Goal: Book appointment/travel/reservation

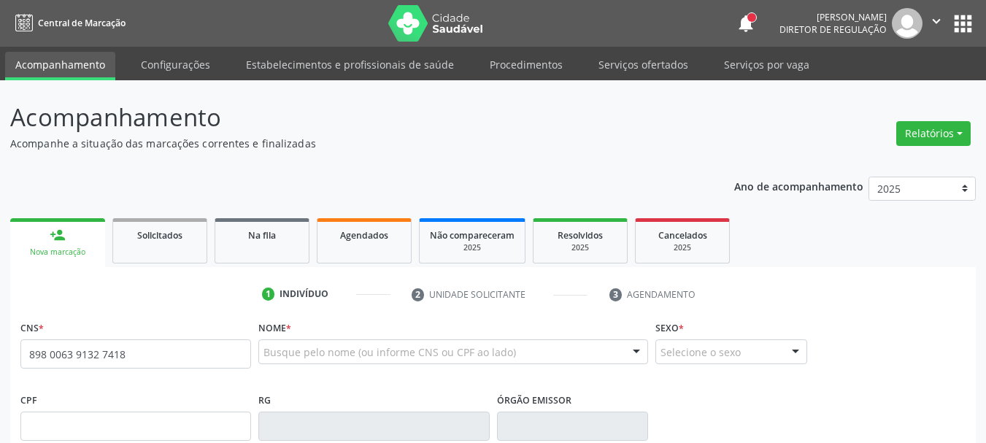
type input "898 0063 9132 7418"
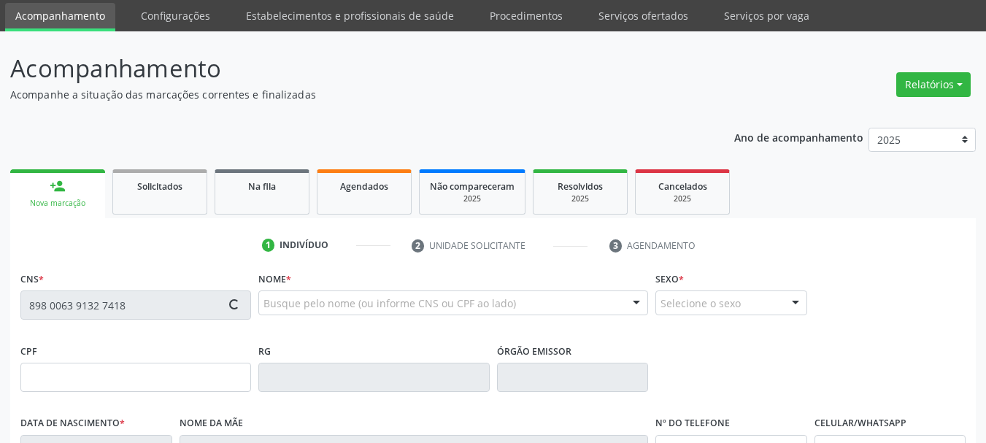
scroll to position [146, 0]
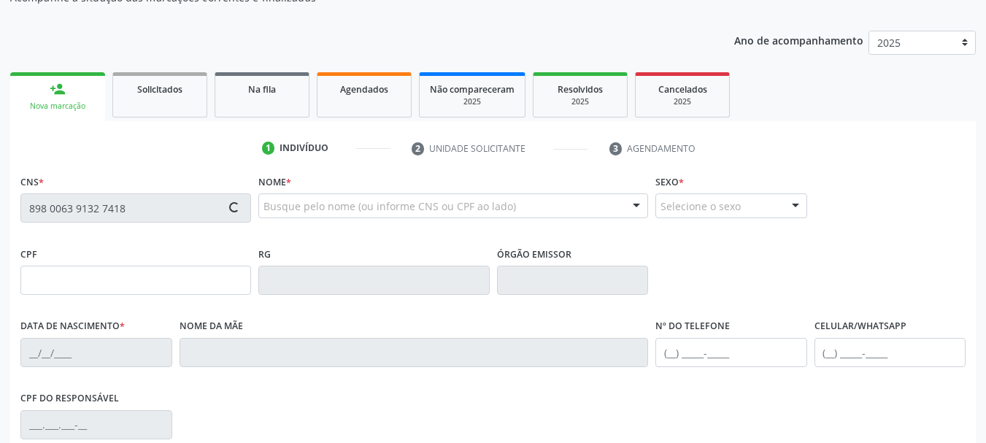
type input "005.236.864-55"
type input "[DATE]"
type input "[PERSON_NAME]"
type input "[PHONE_NUMBER]"
type input "883"
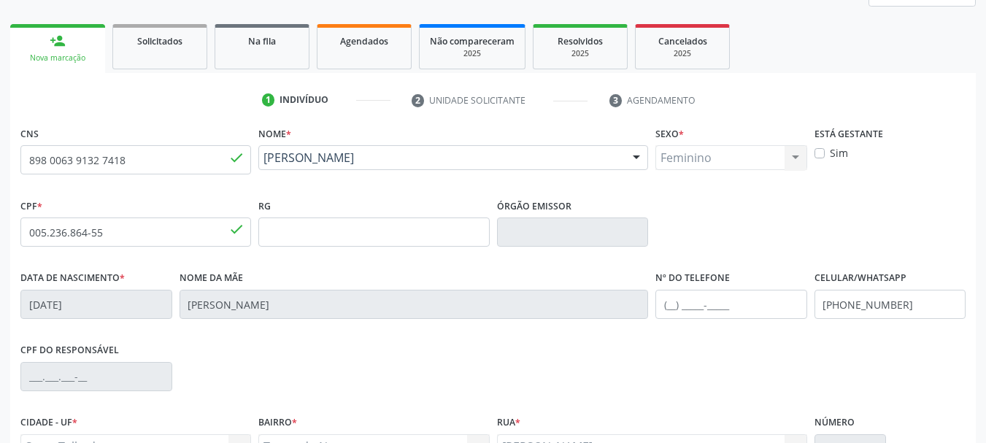
scroll to position [219, 0]
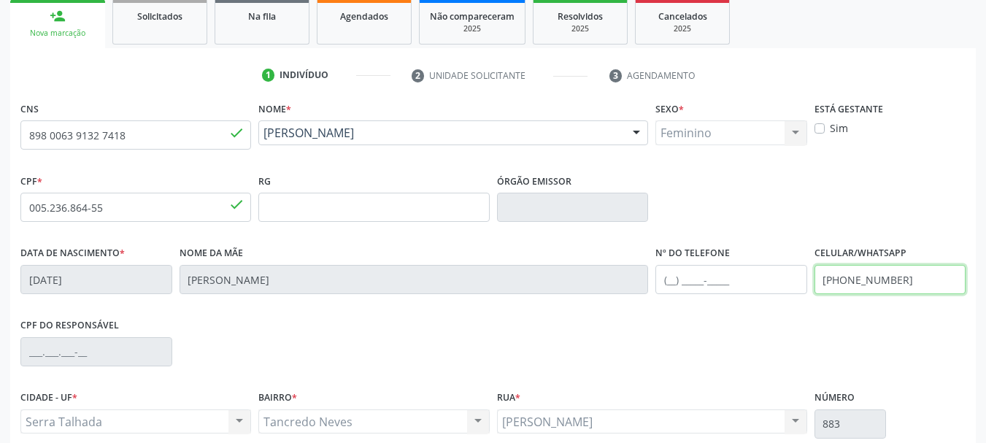
click at [641, 288] on div "Data de nascimento * 2[DATE] Nome da mãe [PERSON_NAME] Nº do Telefone Celular/W…" at bounding box center [493, 278] width 952 height 72
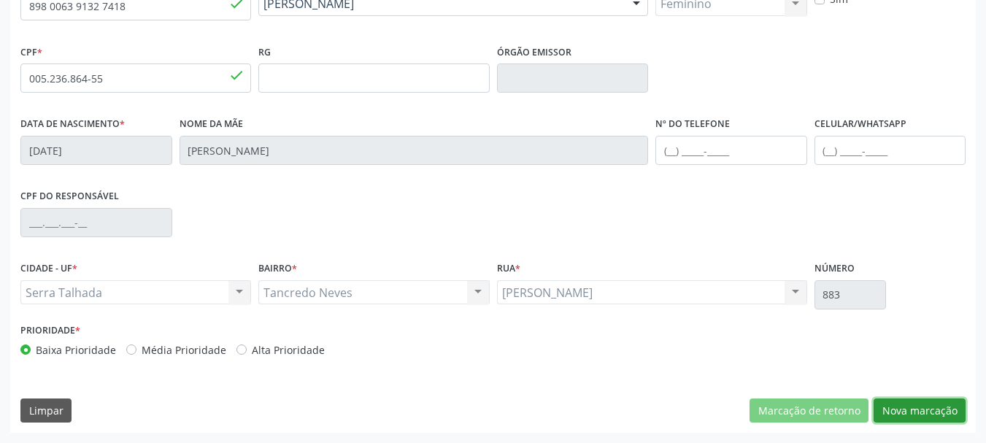
click at [942, 407] on button "Nova marcação" at bounding box center [919, 410] width 92 height 25
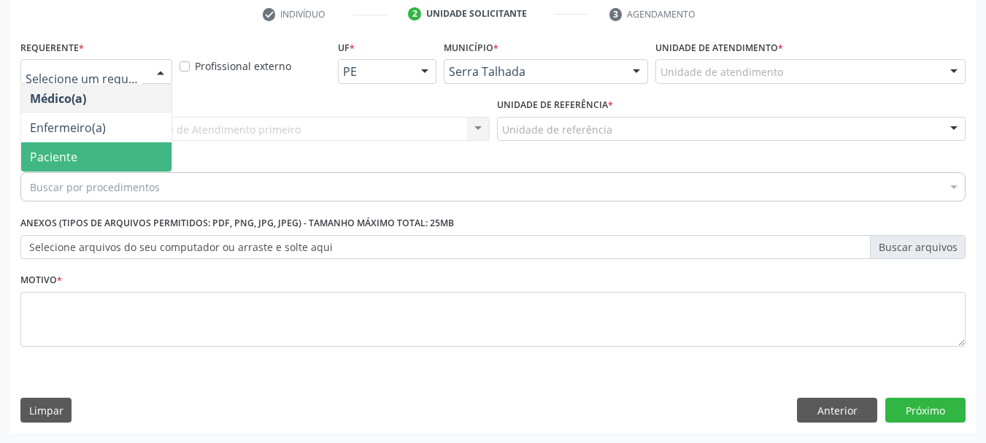
click at [82, 157] on span "Paciente" at bounding box center [96, 156] width 150 height 29
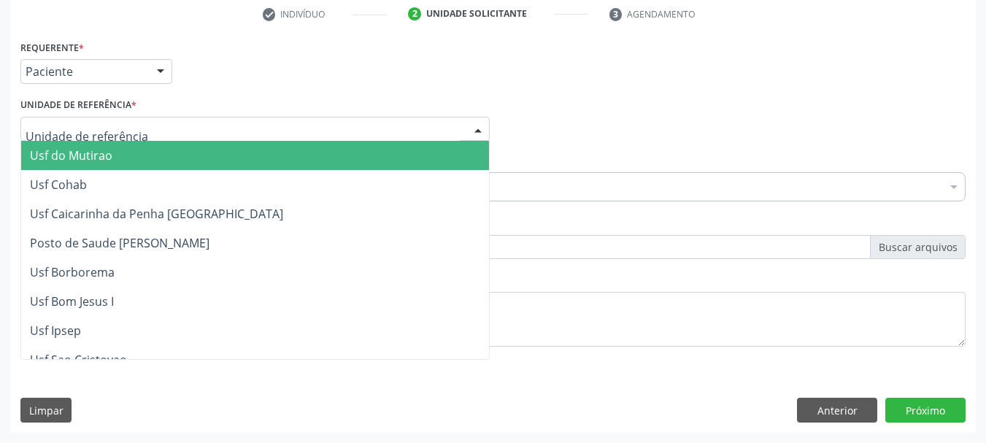
click at [90, 120] on div at bounding box center [254, 129] width 469 height 25
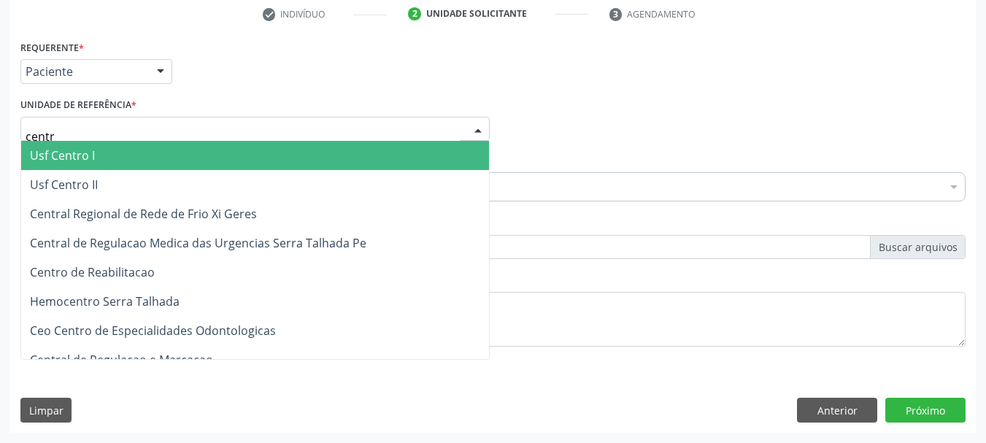
type input "centro"
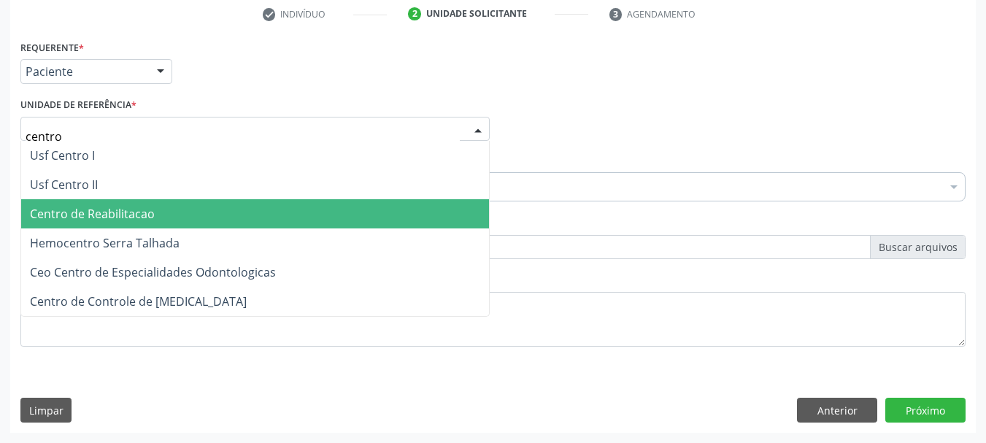
click at [105, 210] on span "Centro de Reabilitacao" at bounding box center [92, 214] width 125 height 16
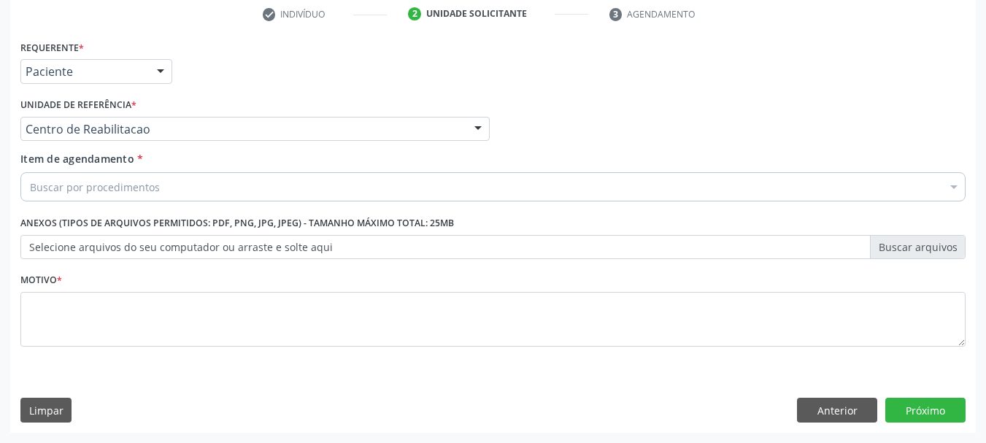
click at [123, 178] on div "Buscar por procedimentos" at bounding box center [492, 186] width 945 height 29
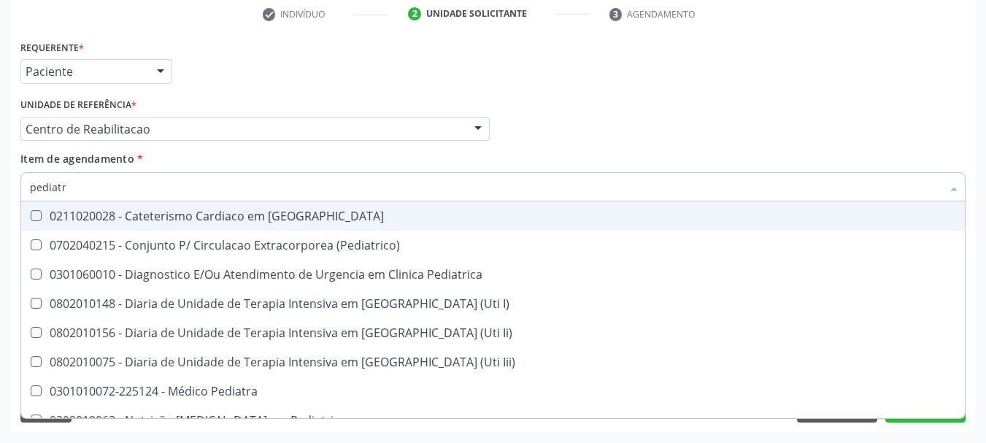
type input "pediatra"
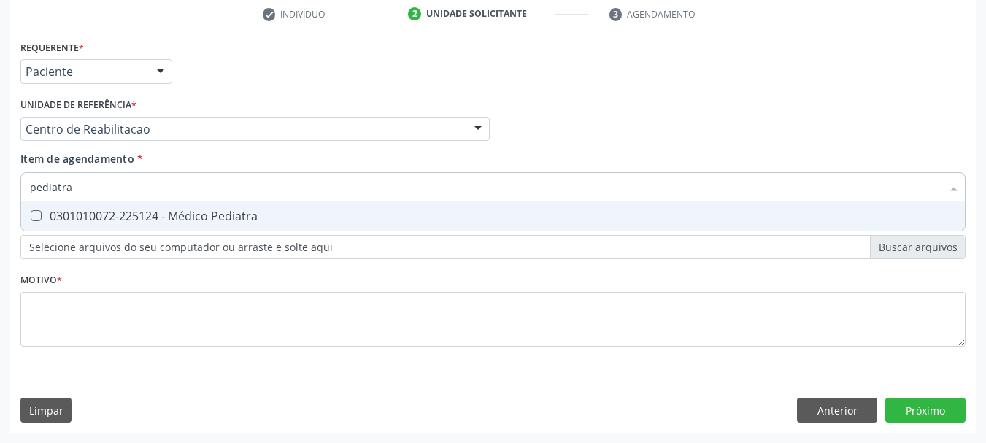
click at [109, 215] on div "0301010072-225124 - Médico Pediatra" at bounding box center [493, 216] width 926 height 12
checkbox Pediatra "true"
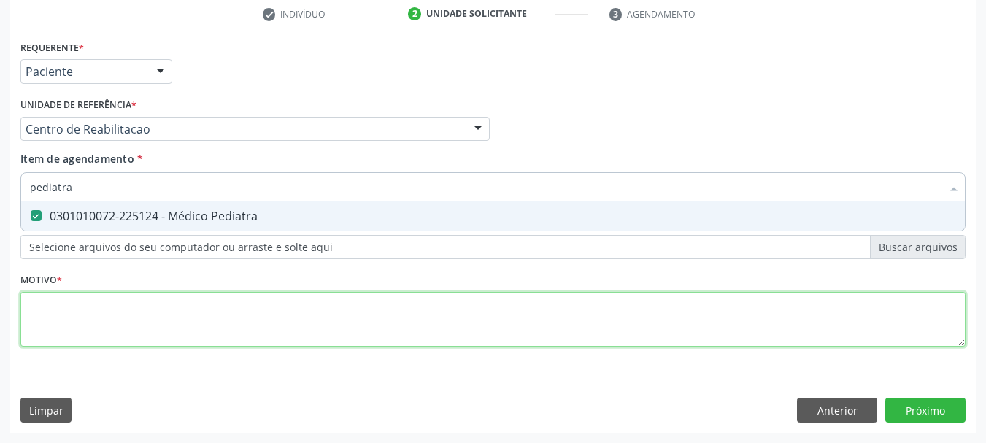
click at [72, 333] on div "Requerente * Paciente Médico(a) Enfermeiro(a) Paciente Nenhum resultado encontr…" at bounding box center [492, 201] width 945 height 330
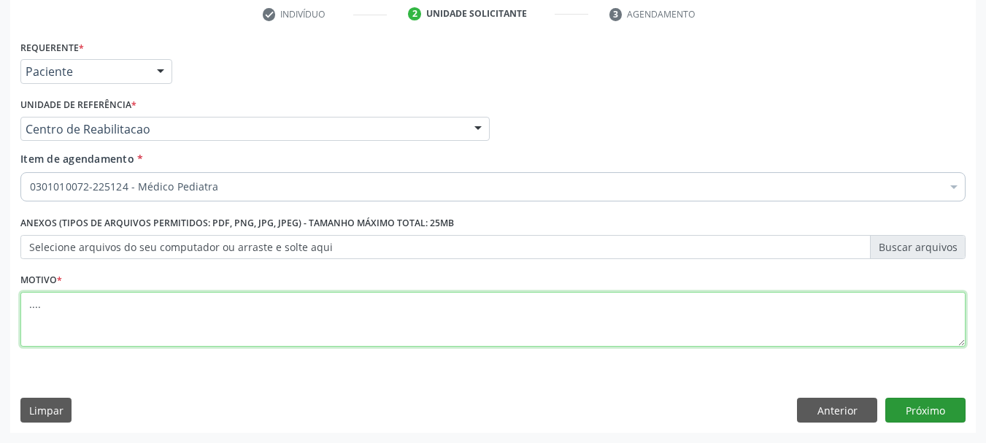
type textarea "...."
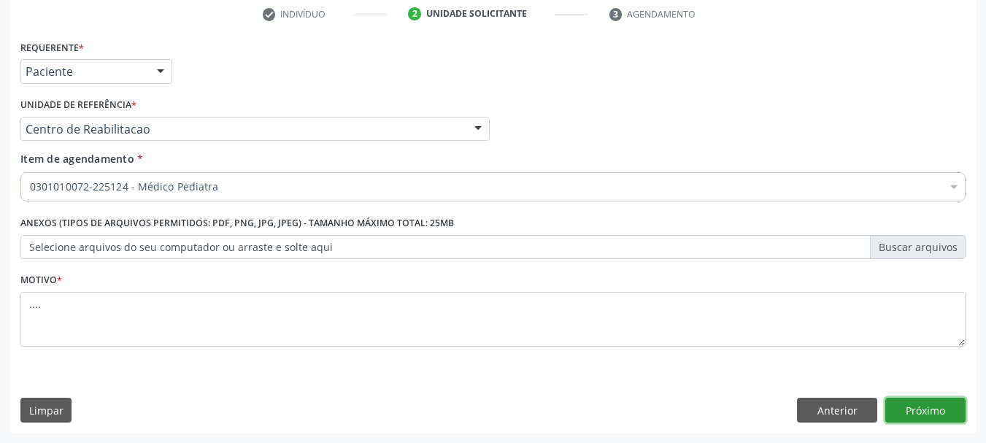
click at [951, 409] on button "Próximo" at bounding box center [925, 410] width 80 height 25
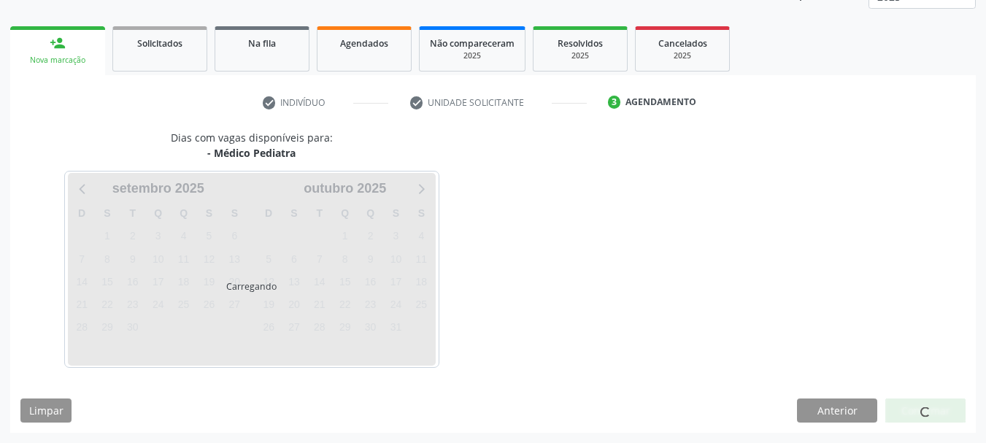
scroll to position [192, 0]
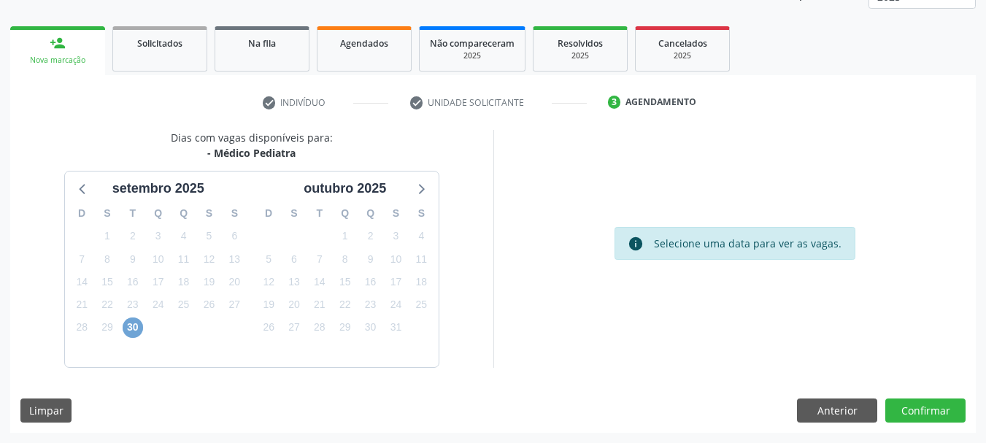
click at [132, 323] on span "30" at bounding box center [133, 327] width 20 height 20
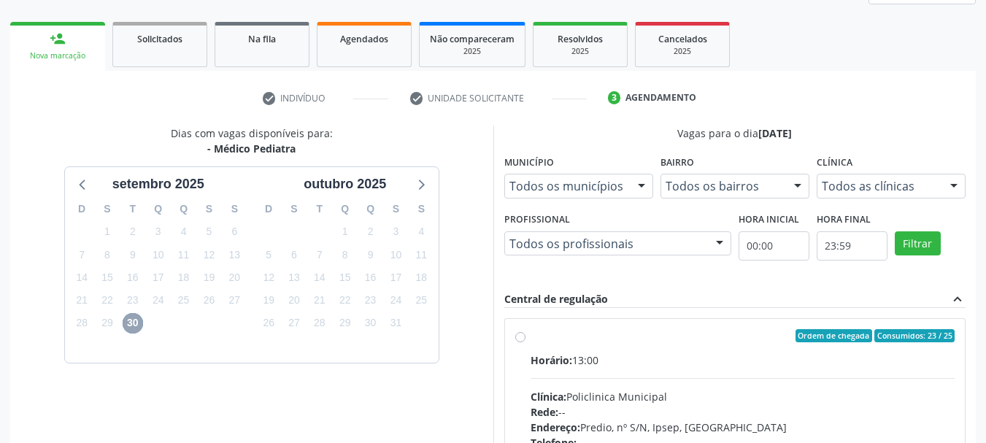
scroll to position [265, 0]
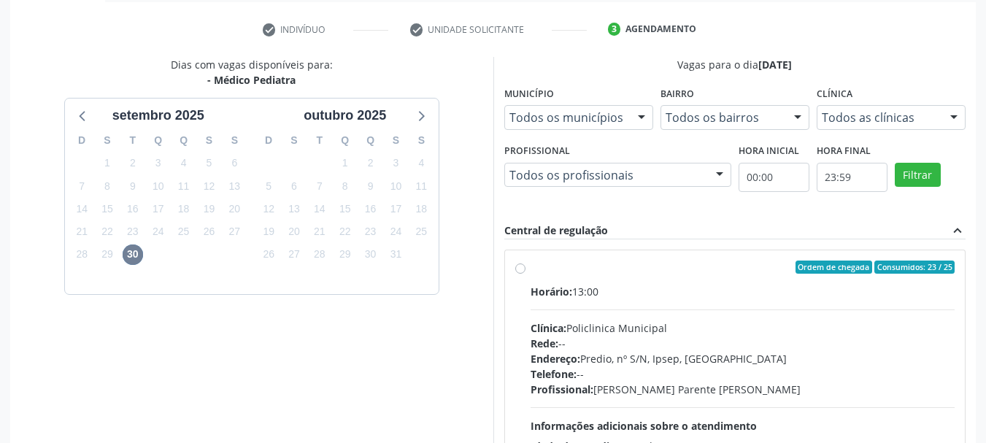
click at [525, 266] on div "Ordem de chegada Consumidos: 23 / 25 Horário: 13:00 Clínica: Policlinica Munici…" at bounding box center [735, 372] width 440 height 224
radio input "true"
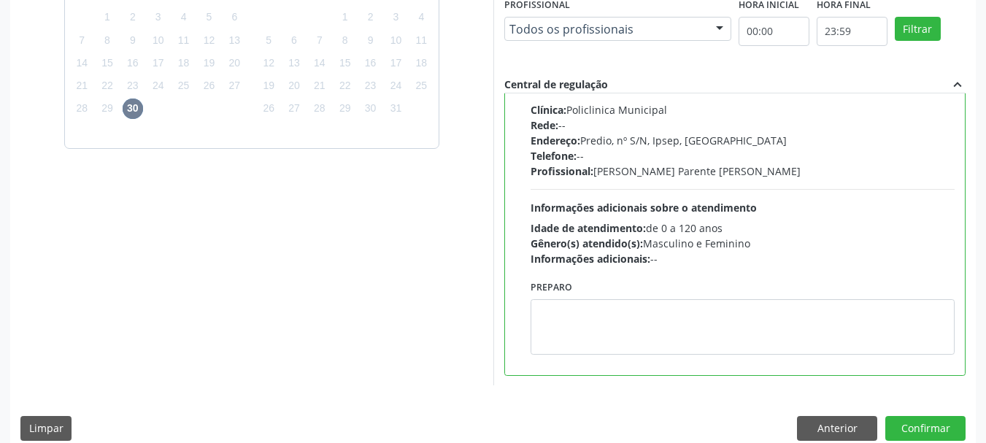
scroll to position [429, 0]
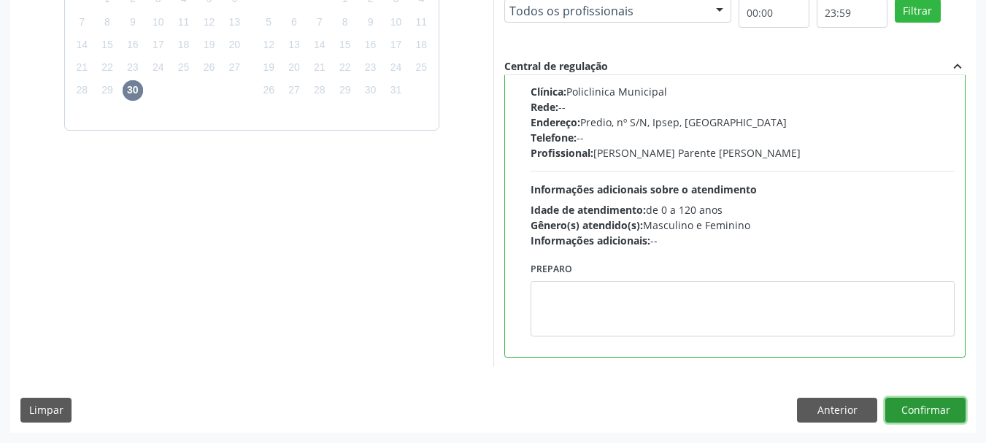
click at [949, 408] on button "Confirmar" at bounding box center [925, 410] width 80 height 25
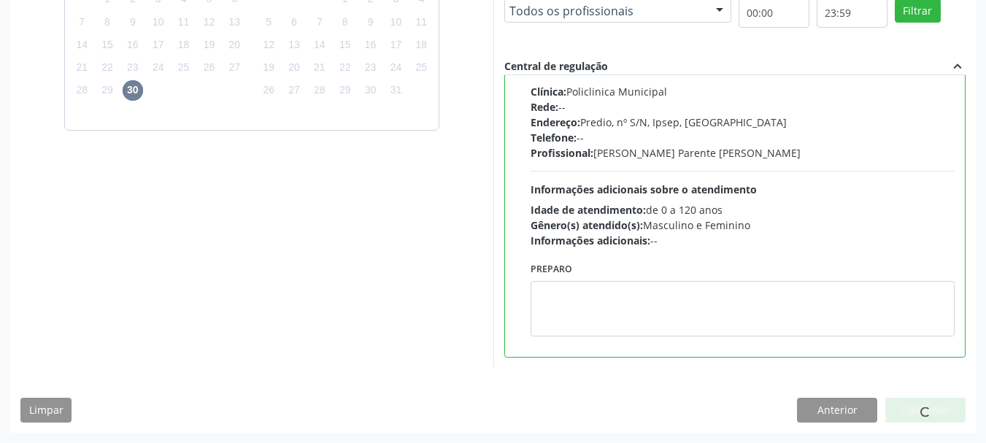
scroll to position [39, 0]
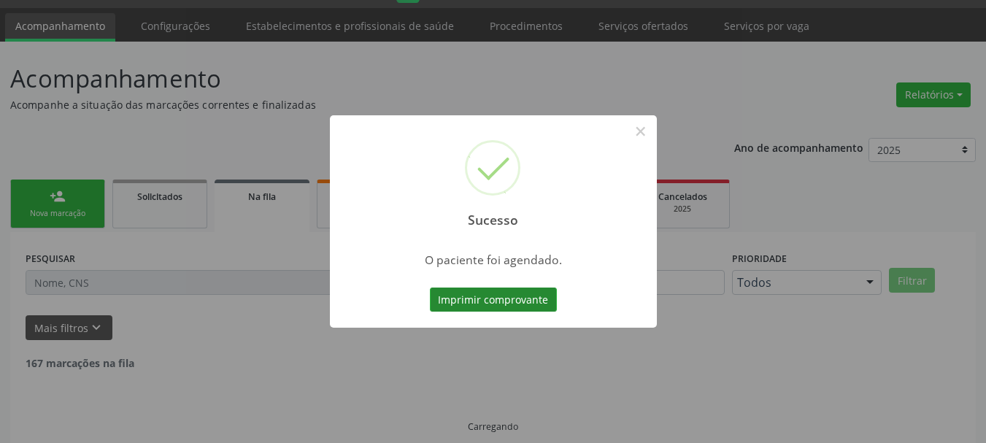
click at [472, 287] on button "Imprimir comprovante" at bounding box center [493, 299] width 127 height 25
